Goal: Task Accomplishment & Management: Use online tool/utility

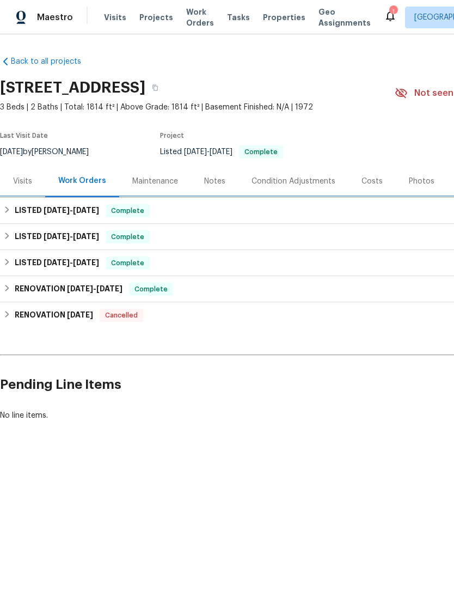
click at [26, 213] on h6 "LISTED 7/14/25 - 7/16/25" at bounding box center [57, 210] width 84 height 13
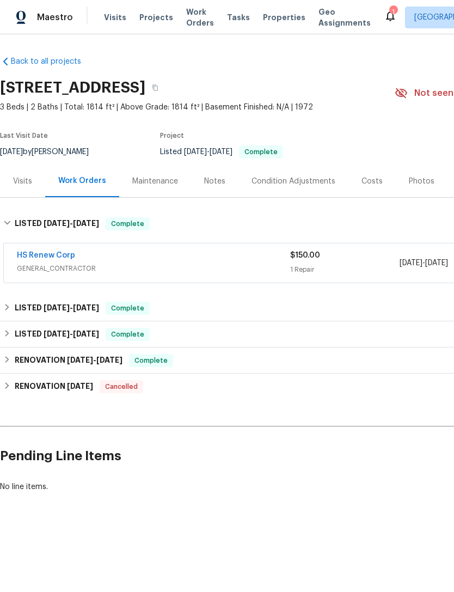
click at [27, 258] on link "HS Renew Corp" at bounding box center [46, 255] width 58 height 8
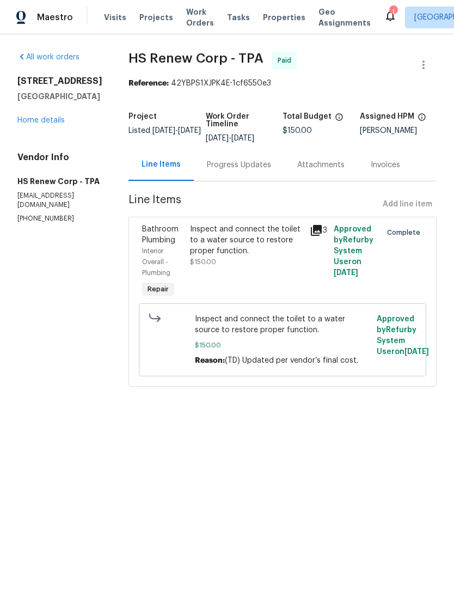
click at [32, 121] on link "Home details" at bounding box center [40, 120] width 47 height 8
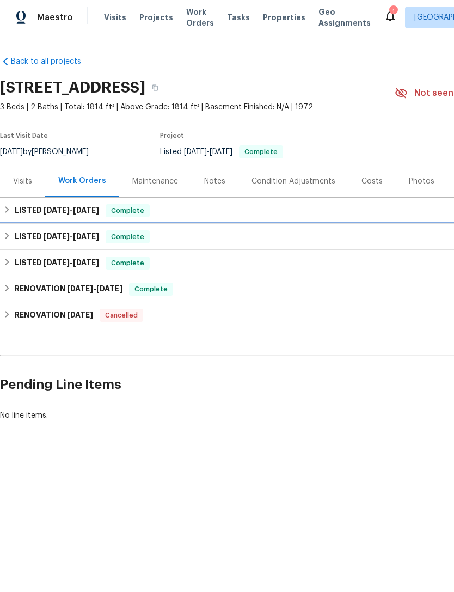
click at [25, 236] on h6 "LISTED 6/25/25 - 6/27/25" at bounding box center [57, 236] width 84 height 13
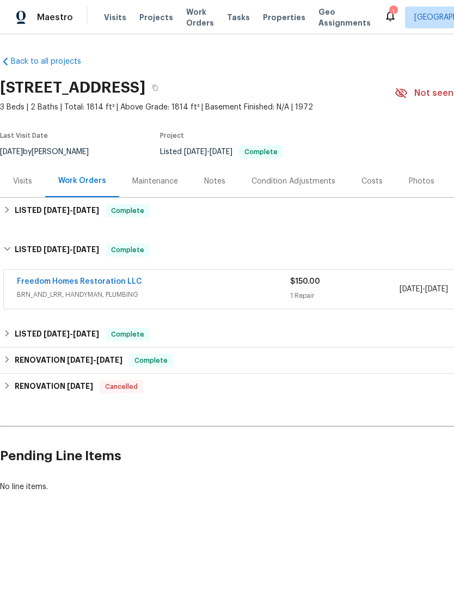
click at [33, 278] on link "Freedom Homes Restoration LLC" at bounding box center [79, 282] width 125 height 8
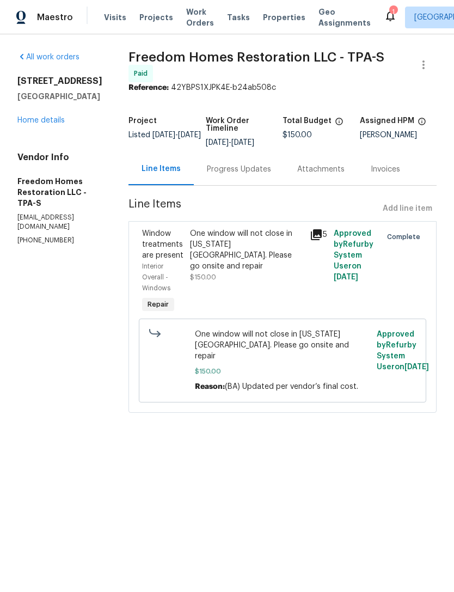
click at [36, 118] on link "Home details" at bounding box center [40, 120] width 47 height 8
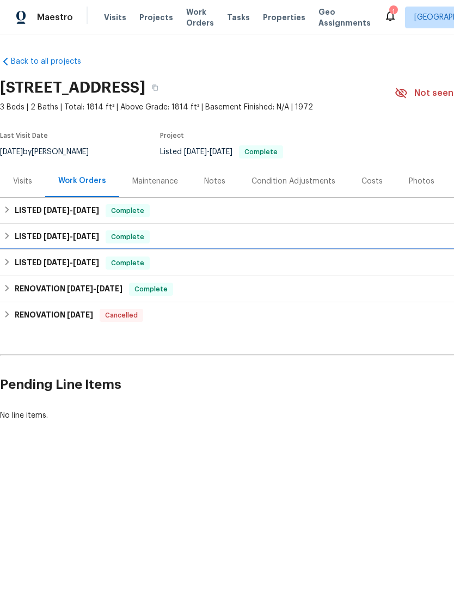
click at [26, 262] on h6 "LISTED 4/15/25 - 4/16/25" at bounding box center [57, 262] width 84 height 13
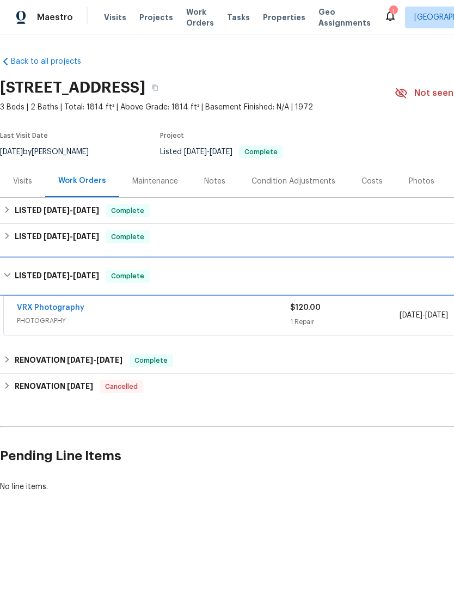
click at [33, 275] on h6 "LISTED 4/15/25 - 4/16/25" at bounding box center [57, 275] width 84 height 13
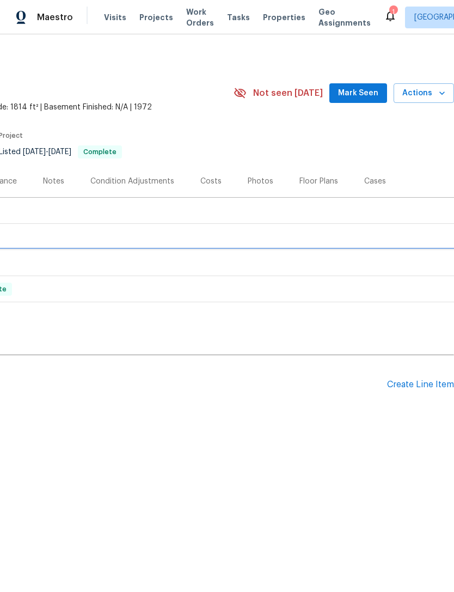
scroll to position [0, 161]
click at [416, 383] on div "Create Line Item" at bounding box center [420, 384] width 67 height 10
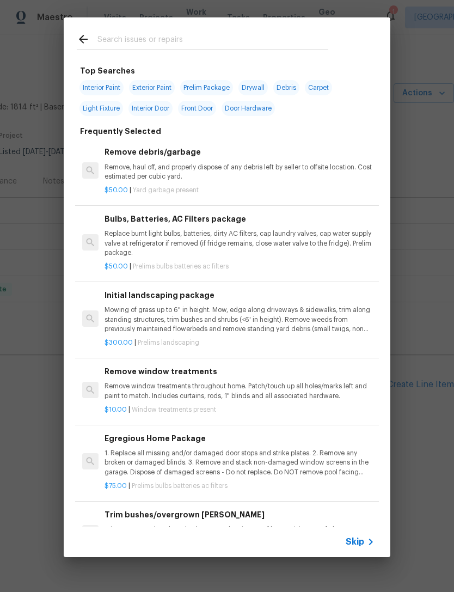
click at [359, 546] on span "Skip" at bounding box center [355, 541] width 19 height 11
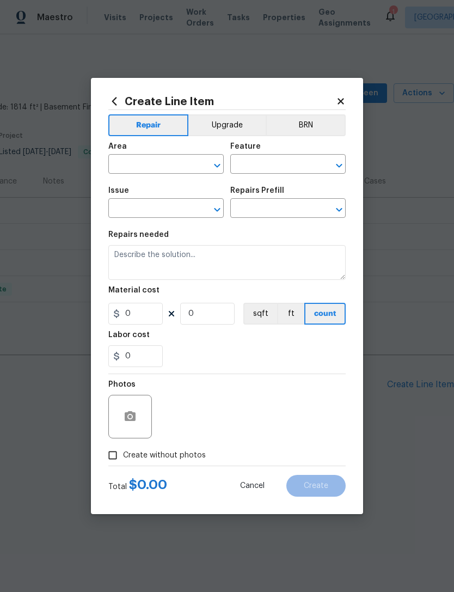
click at [133, 163] on input "text" at bounding box center [150, 165] width 85 height 17
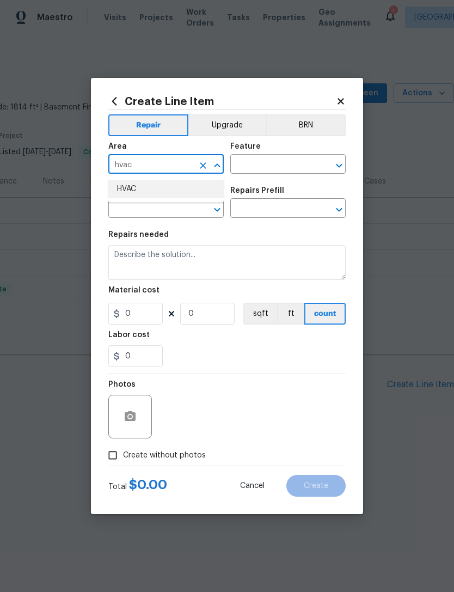
click at [123, 191] on li "HVAC" at bounding box center [165, 189] width 115 height 18
type input "HVAC"
click at [248, 167] on input "text" at bounding box center [272, 165] width 85 height 17
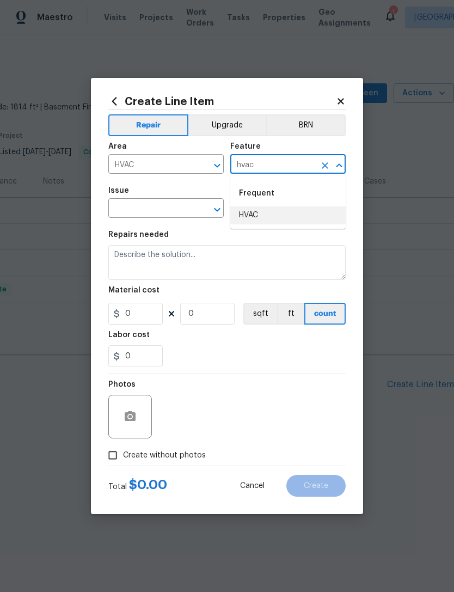
click at [258, 215] on li "HVAC" at bounding box center [287, 215] width 115 height 18
type input "HVAC"
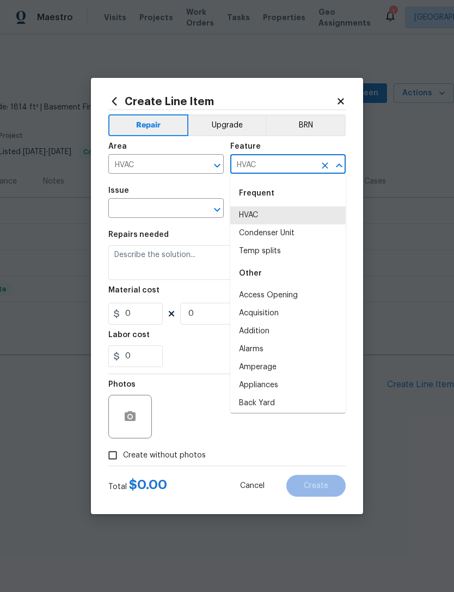
click at [131, 211] on input "text" at bounding box center [150, 209] width 85 height 17
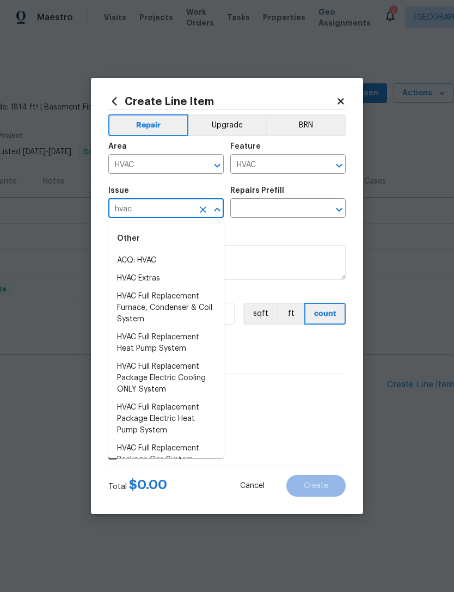
click at [120, 274] on li "HVAC Extras" at bounding box center [165, 278] width 115 height 18
type input "HVAC Extras"
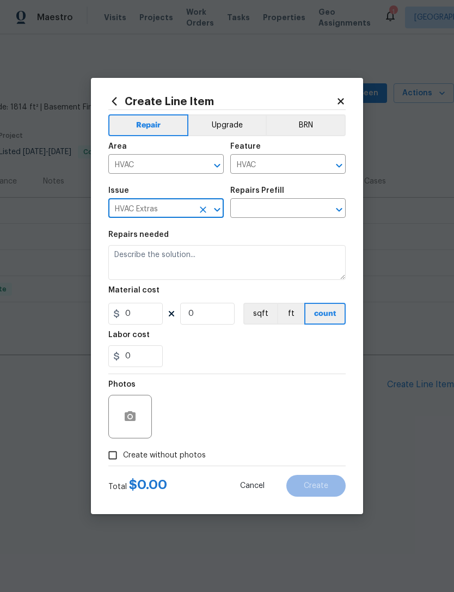
click at [255, 206] on input "text" at bounding box center [272, 209] width 85 height 17
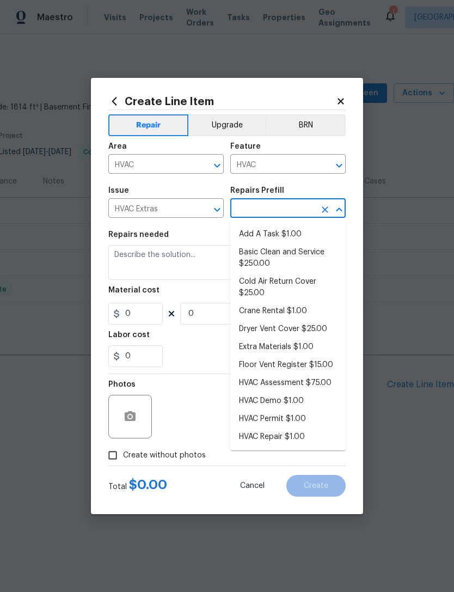
click at [245, 264] on li "Basic Clean and Service $250.00" at bounding box center [287, 257] width 115 height 29
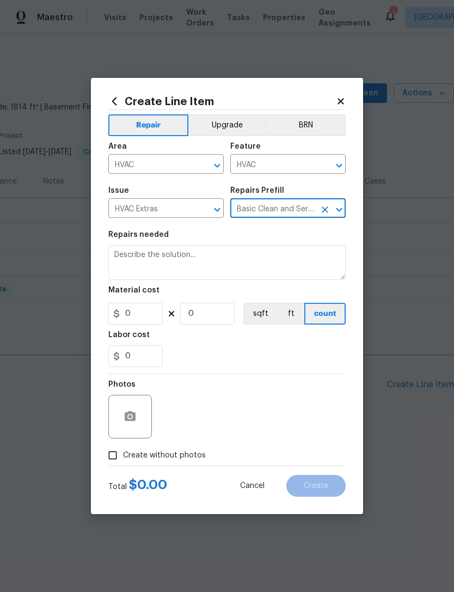
type input "Basic Clean and Service $250.00"
type textarea "General Service HVAC system including: cleaning condenser and evaporator coils,…"
type input "1"
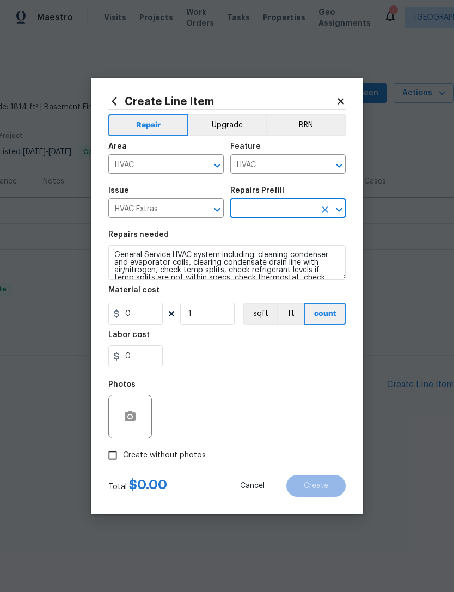
type input "Basic Clean and Service $250.00"
type input "250"
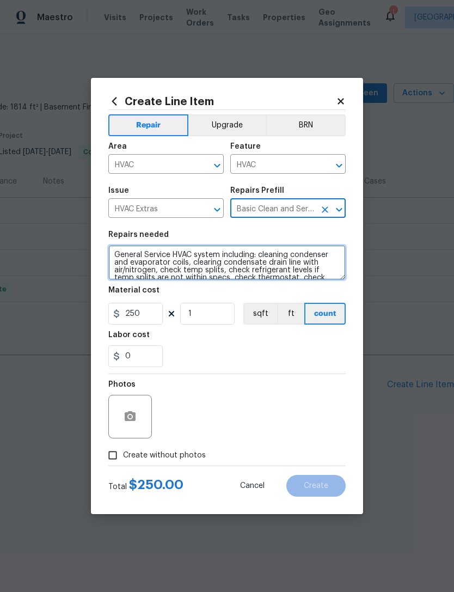
click at [115, 263] on textarea "General Service HVAC system including: cleaning condenser and evaporator coils,…" at bounding box center [226, 262] width 237 height 35
click at [124, 261] on textarea "General Service HVAC system including: cleaning condenser and evaporator coils,…" at bounding box center [226, 262] width 237 height 35
click at [126, 260] on textarea "General Service HVAC system including: cleaning condenser and evaporator coils,…" at bounding box center [226, 262] width 237 height 35
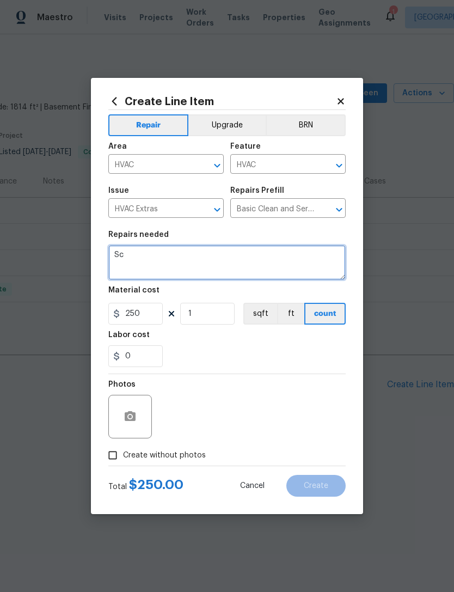
type textarea "S"
type textarea "Check system. High temps noted."
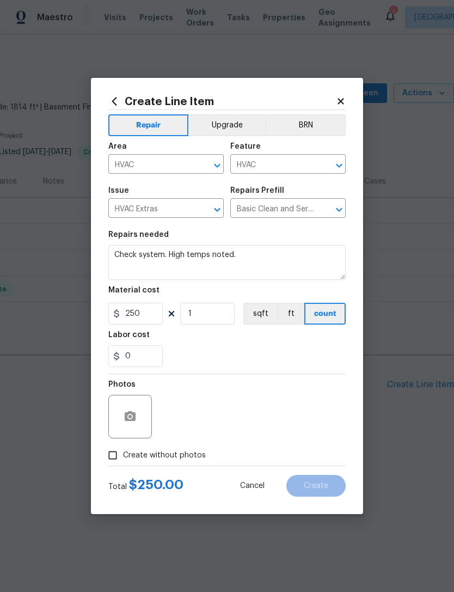
click at [112, 446] on input "Create without photos" at bounding box center [112, 455] width 21 height 21
checkbox input "true"
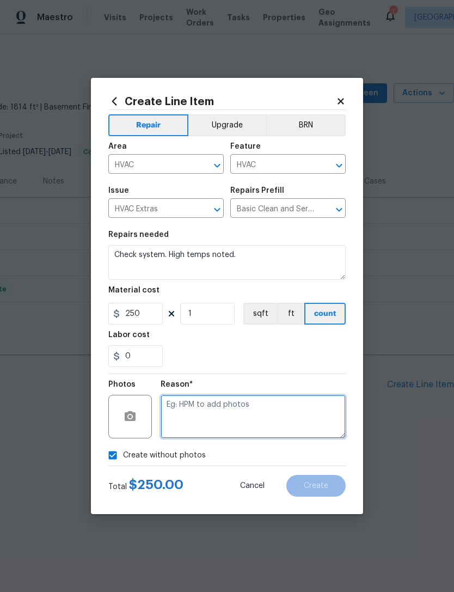
click at [288, 408] on textarea at bounding box center [253, 417] width 185 height 44
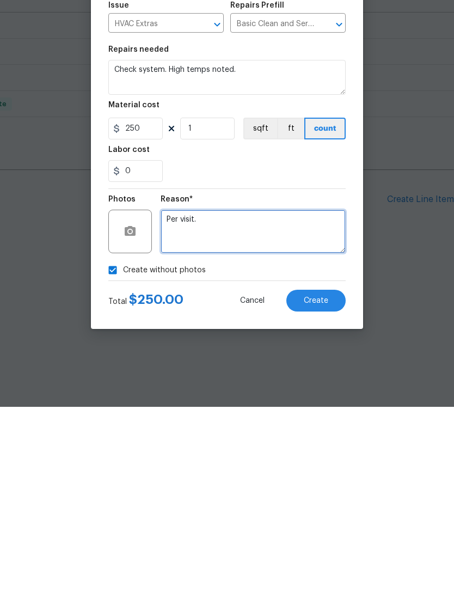
type textarea "Per visit."
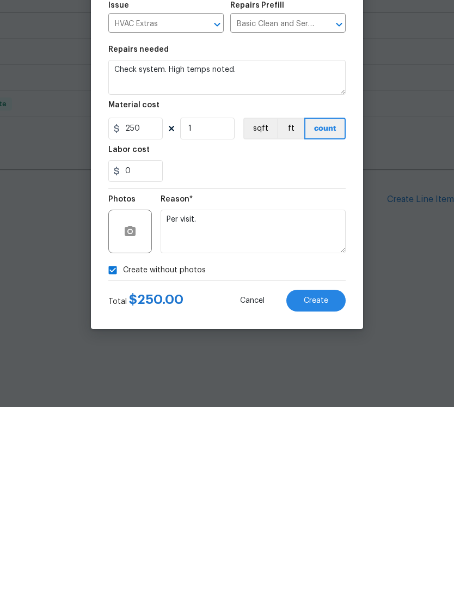
click at [318, 482] on span "Create" at bounding box center [316, 486] width 24 height 8
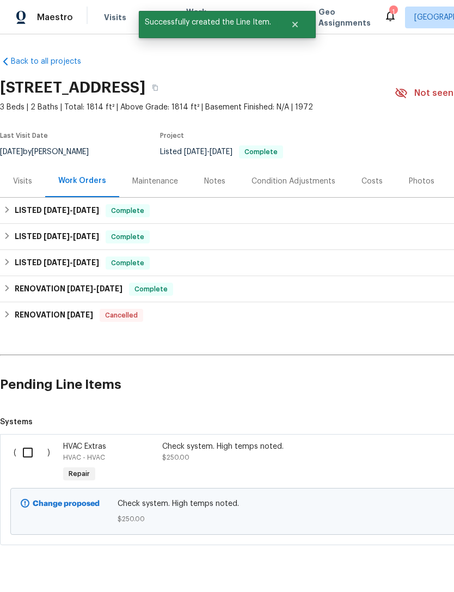
scroll to position [0, 0]
click at [26, 455] on input "checkbox" at bounding box center [31, 452] width 31 height 23
checkbox input "true"
click at [408, 567] on span "Create Work Order" at bounding box center [391, 565] width 72 height 14
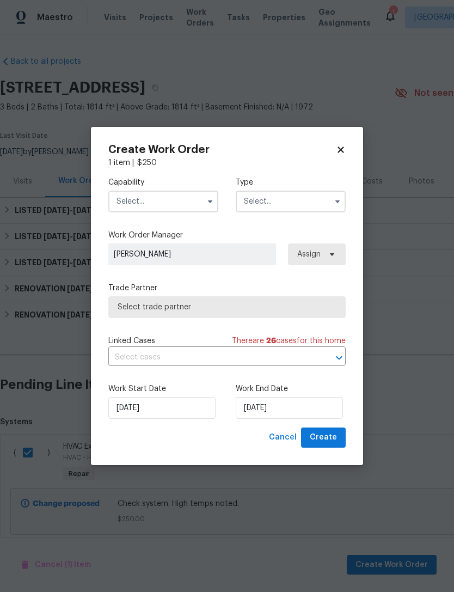
click at [134, 200] on input "text" at bounding box center [163, 202] width 110 height 22
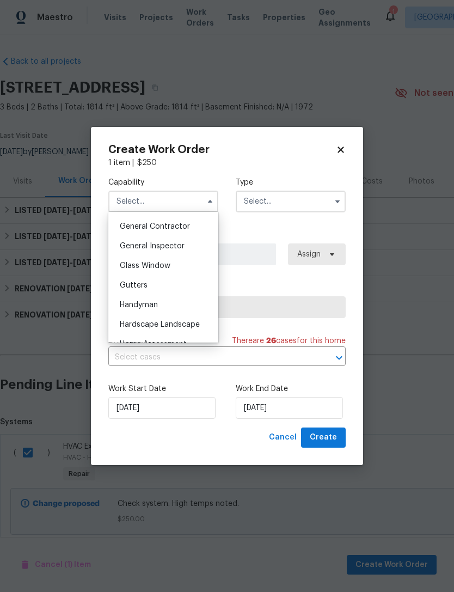
scroll to position [512, 0]
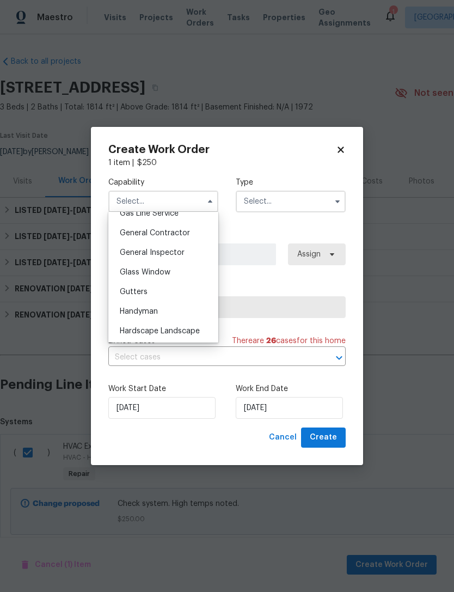
click at [127, 236] on span "General Contractor" at bounding box center [155, 233] width 70 height 8
type input "General Contractor"
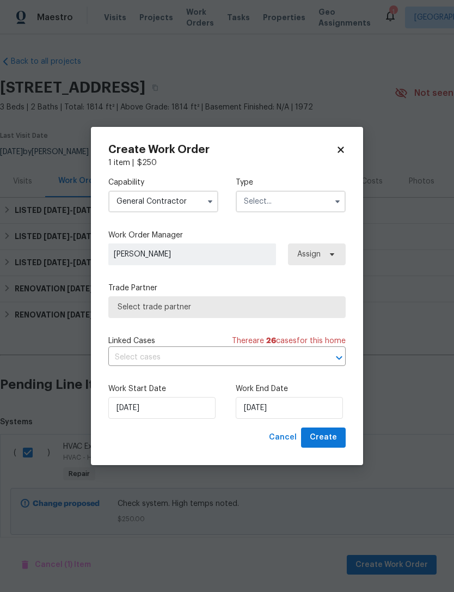
click at [292, 202] on input "text" at bounding box center [291, 202] width 110 height 22
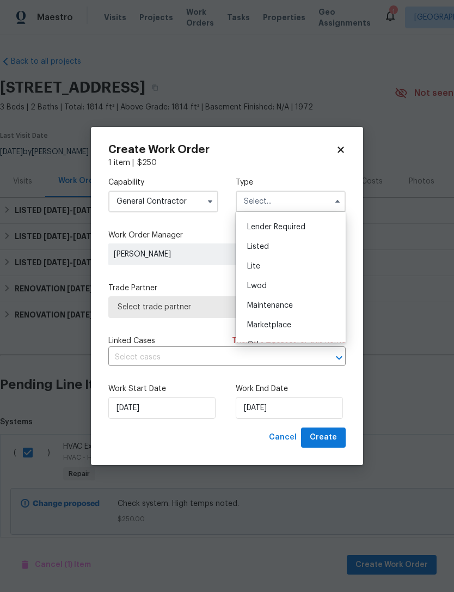
scroll to position [95, 0]
click at [299, 245] on div "Listed" at bounding box center [290, 247] width 105 height 20
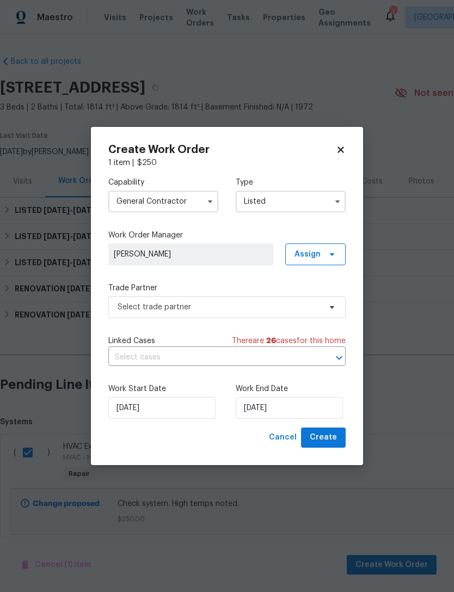
type input "Listed"
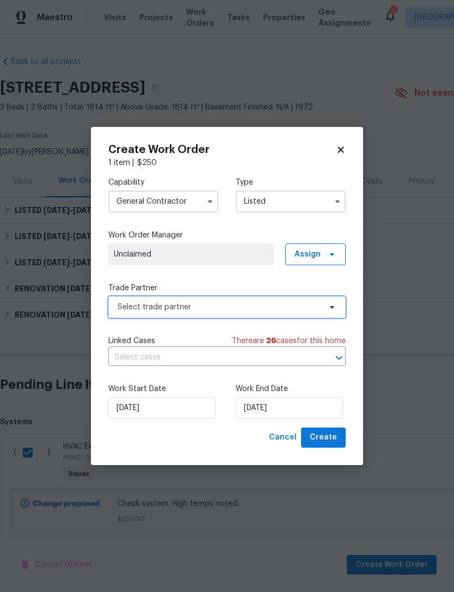
click at [268, 302] on span "Select trade partner" at bounding box center [219, 307] width 203 height 11
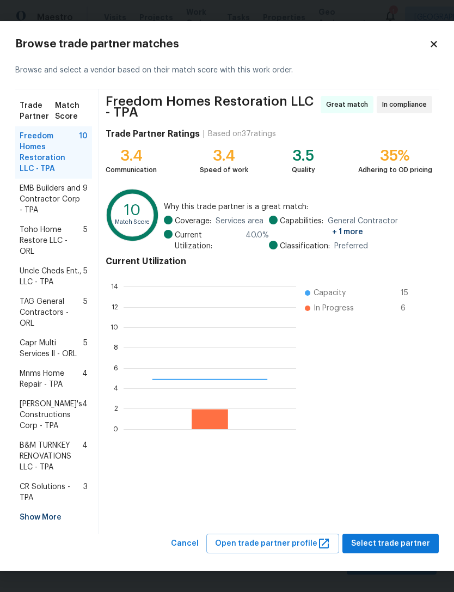
scroll to position [152, 173]
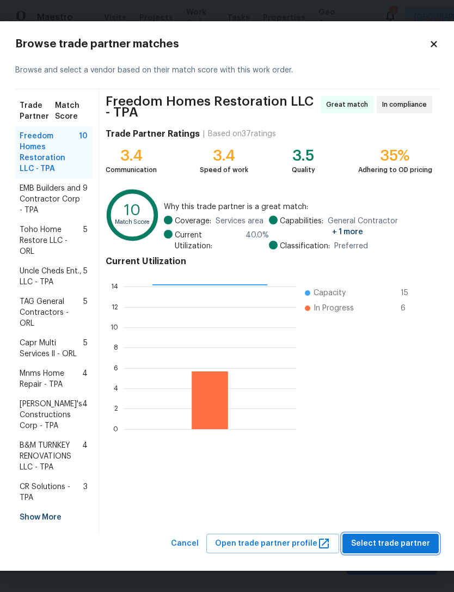
click at [407, 547] on span "Select trade partner" at bounding box center [390, 544] width 79 height 14
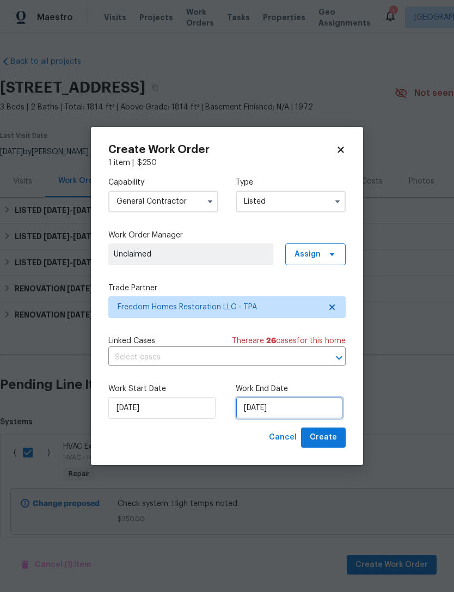
click at [312, 408] on input "[DATE]" at bounding box center [289, 408] width 107 height 22
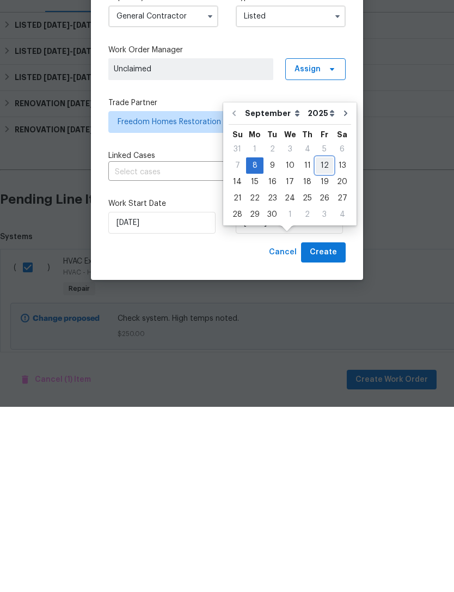
click at [320, 343] on div "12" at bounding box center [324, 350] width 17 height 15
type input "[DATE]"
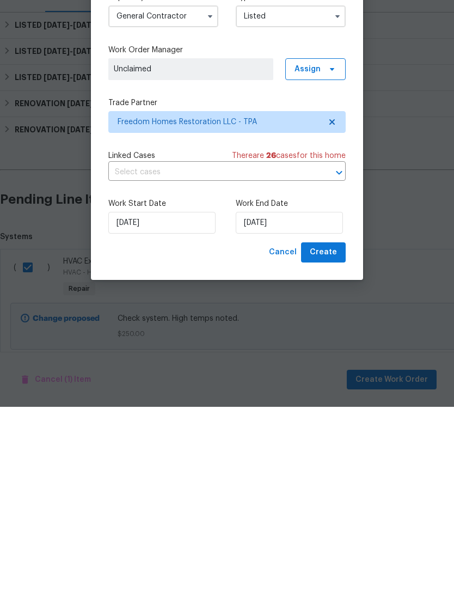
scroll to position [27, 0]
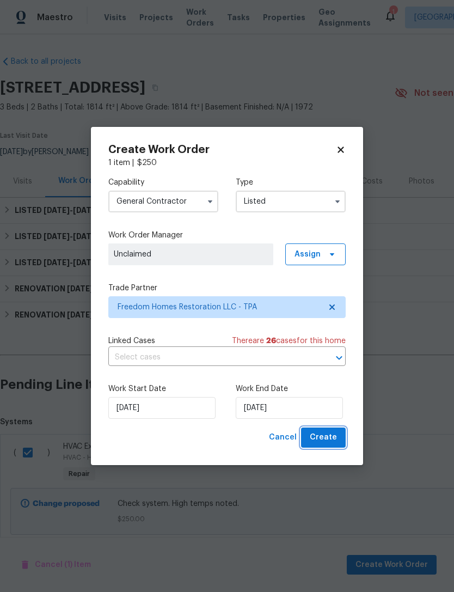
click at [322, 447] on button "Create" at bounding box center [323, 437] width 45 height 20
checkbox input "false"
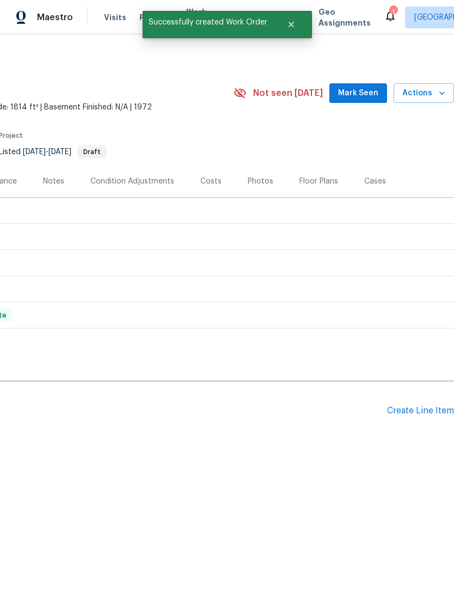
scroll to position [0, 161]
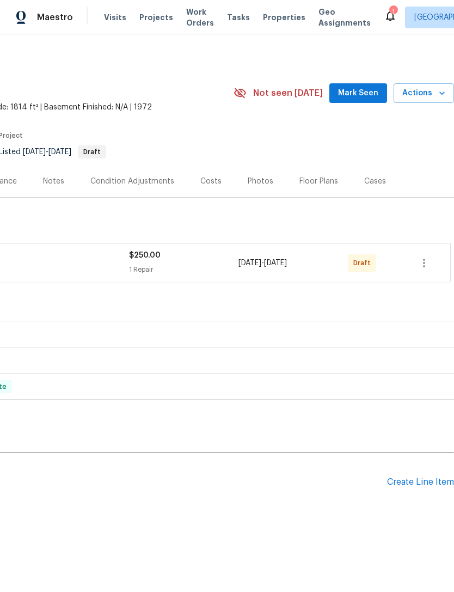
scroll to position [0, 161]
click at [429, 263] on icon "button" at bounding box center [424, 262] width 13 height 13
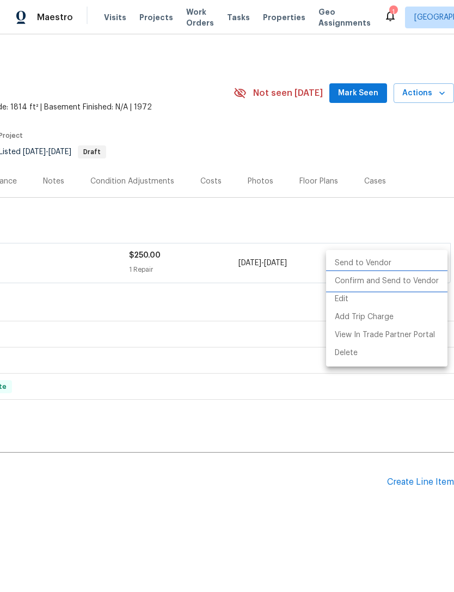
click at [420, 281] on li "Confirm and Send to Vendor" at bounding box center [386, 281] width 121 height 18
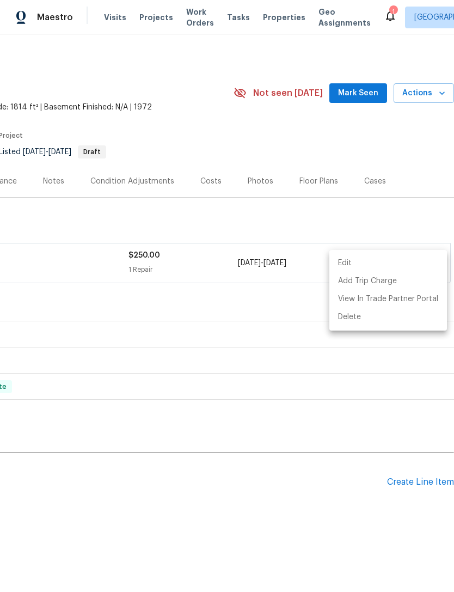
click at [387, 205] on div at bounding box center [227, 296] width 454 height 592
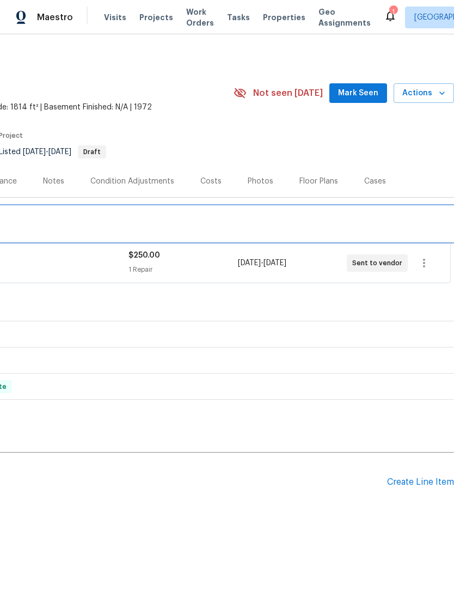
click at [367, 220] on div "LISTED [DATE] - [DATE] Draft" at bounding box center [146, 223] width 609 height 13
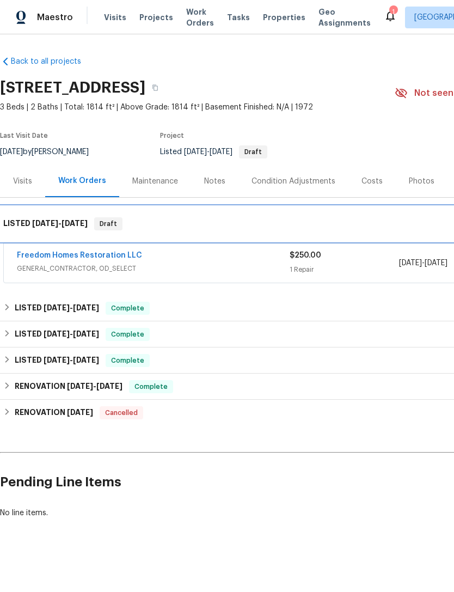
scroll to position [0, 0]
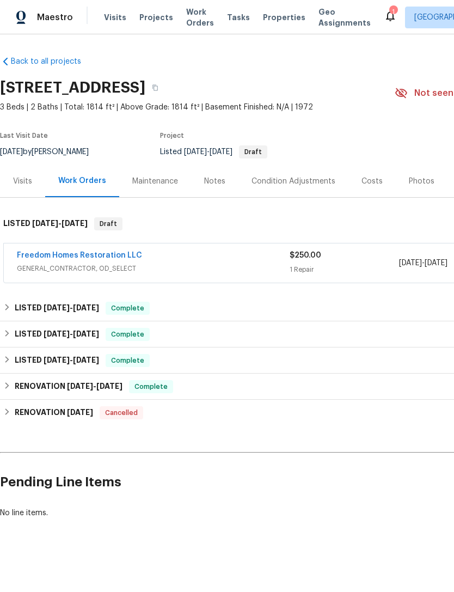
click at [38, 253] on link "Freedom Homes Restoration LLC" at bounding box center [79, 255] width 125 height 8
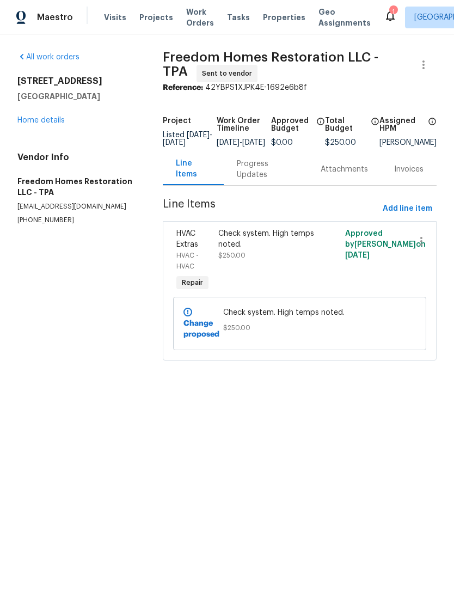
click at [250, 180] on div "Progress Updates" at bounding box center [266, 169] width 58 height 22
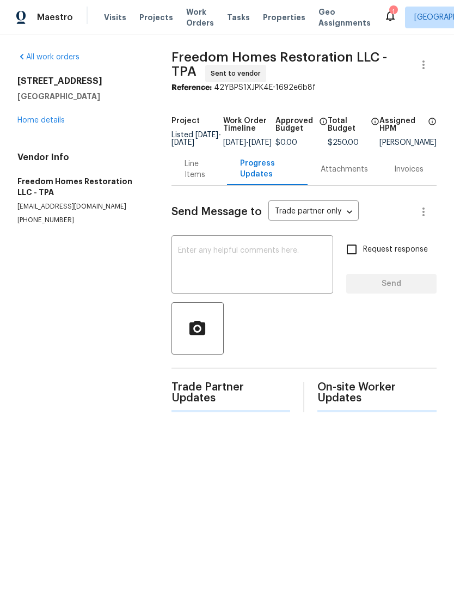
click at [269, 267] on textarea at bounding box center [252, 266] width 149 height 38
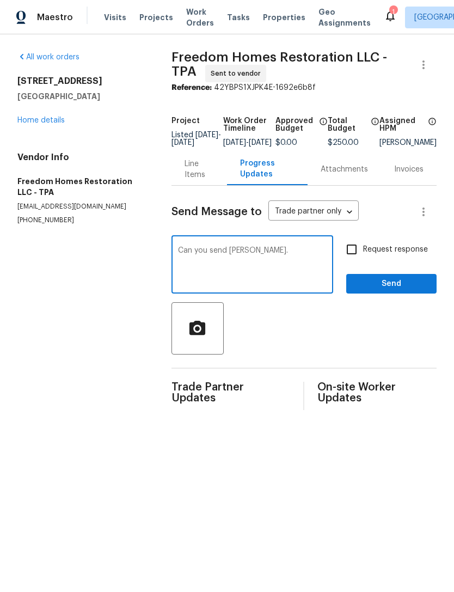
type textarea "Can you send [PERSON_NAME]."
click at [351, 258] on input "Request response" at bounding box center [351, 249] width 23 height 23
checkbox input "true"
